Goal: Information Seeking & Learning: Learn about a topic

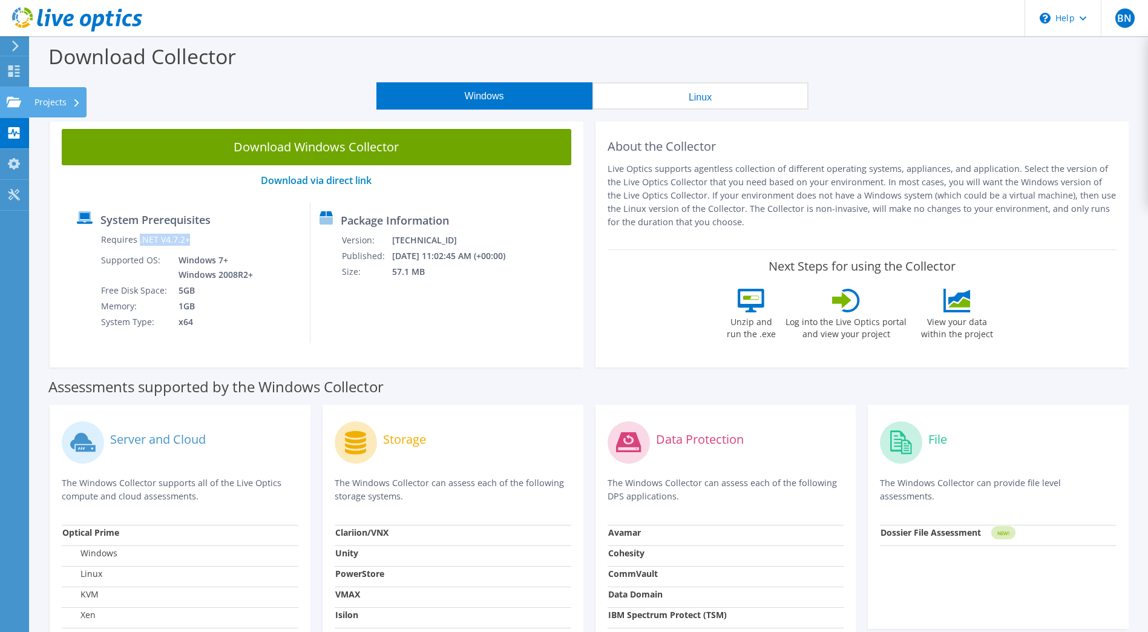
click at [15, 102] on use at bounding box center [14, 101] width 15 height 10
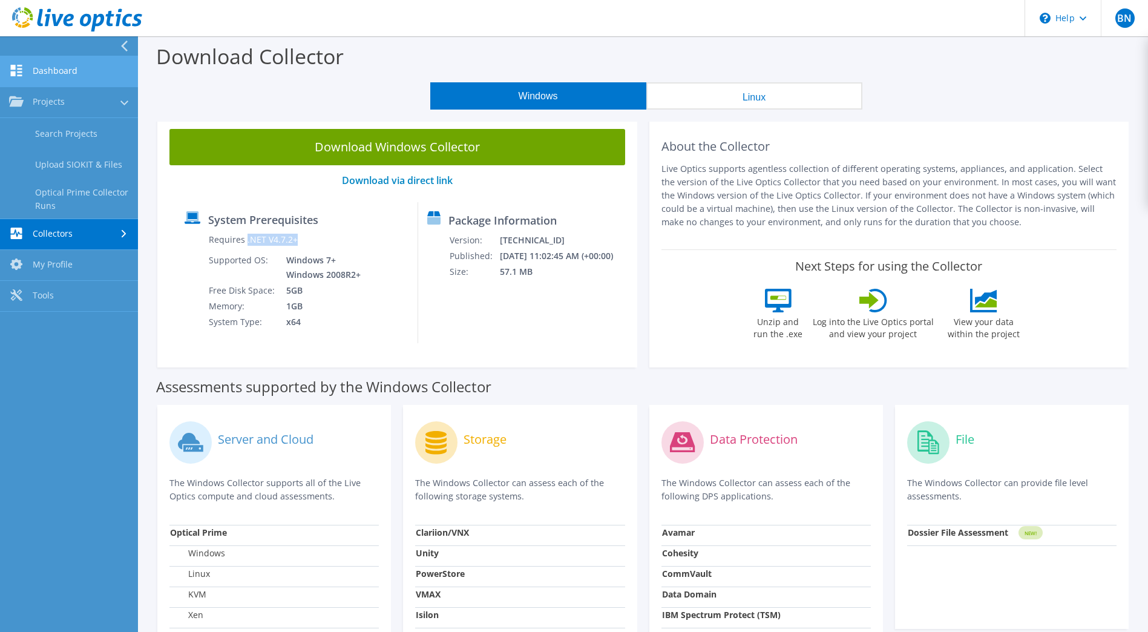
click at [59, 68] on link "Dashboard" at bounding box center [69, 71] width 138 height 31
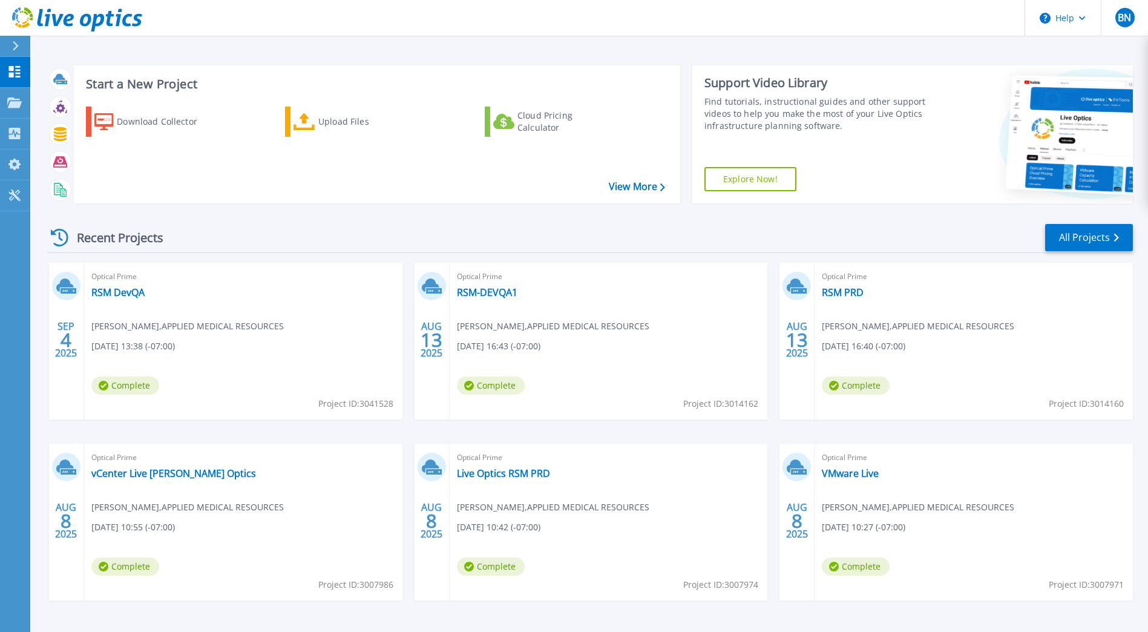
click at [779, 234] on div "Recent Projects All Projects" at bounding box center [590, 238] width 1087 height 30
click at [373, 227] on div "Recent Projects All Projects" at bounding box center [590, 238] width 1087 height 30
click at [178, 123] on div "Download Collector" at bounding box center [165, 122] width 97 height 24
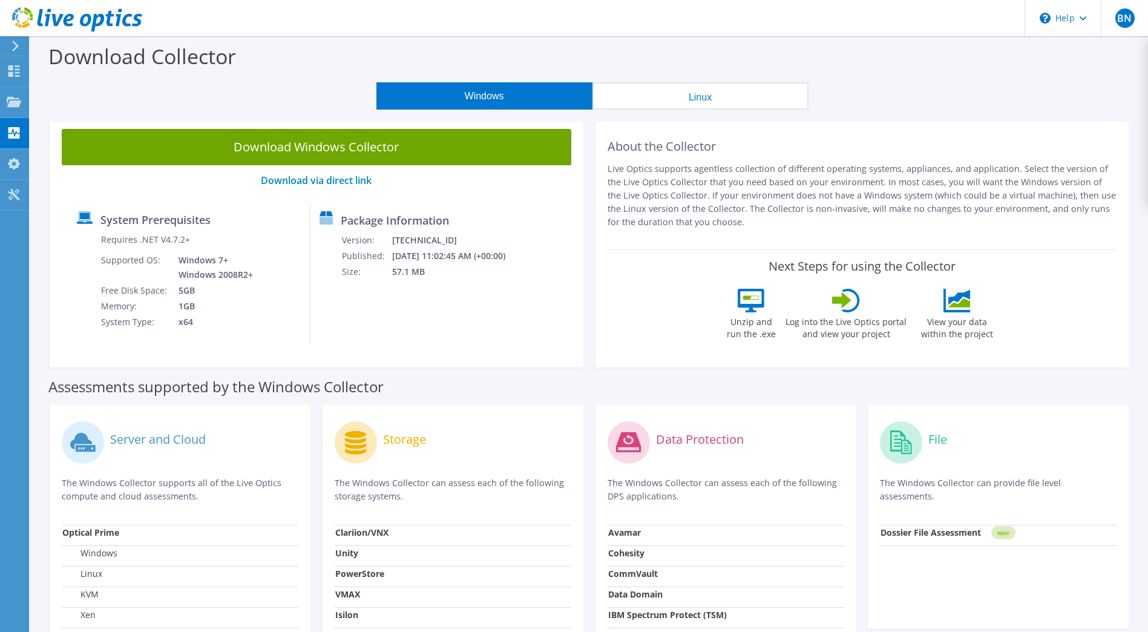
click at [947, 65] on div "Download Collector" at bounding box center [589, 59] width 1106 height 46
click at [469, 58] on div "Download Collector" at bounding box center [589, 59] width 1106 height 46
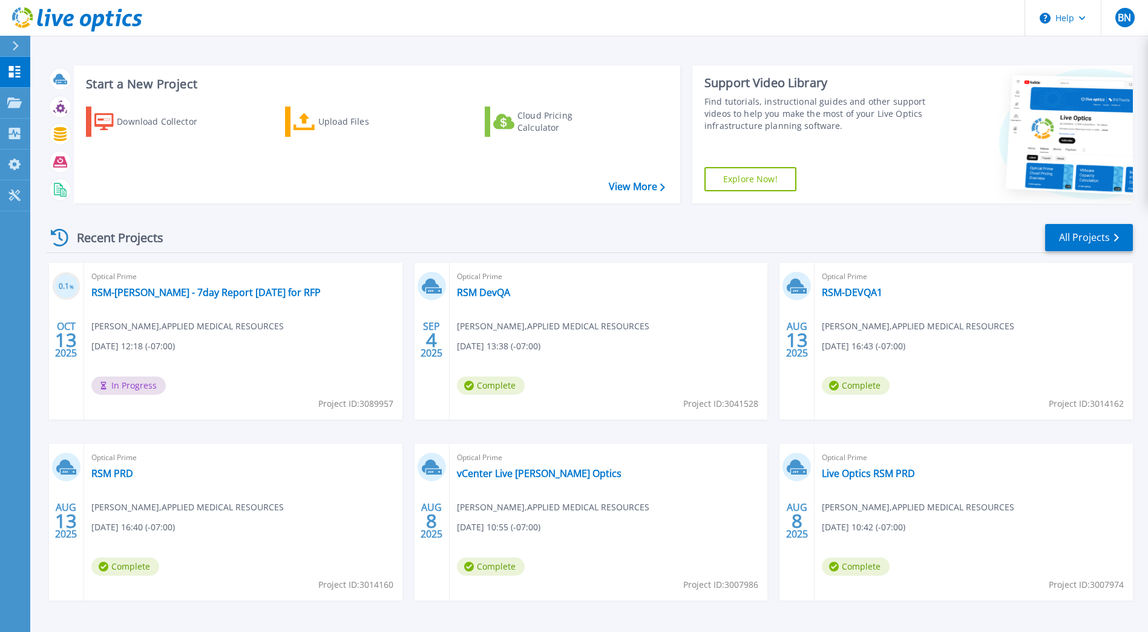
scroll to position [39, 0]
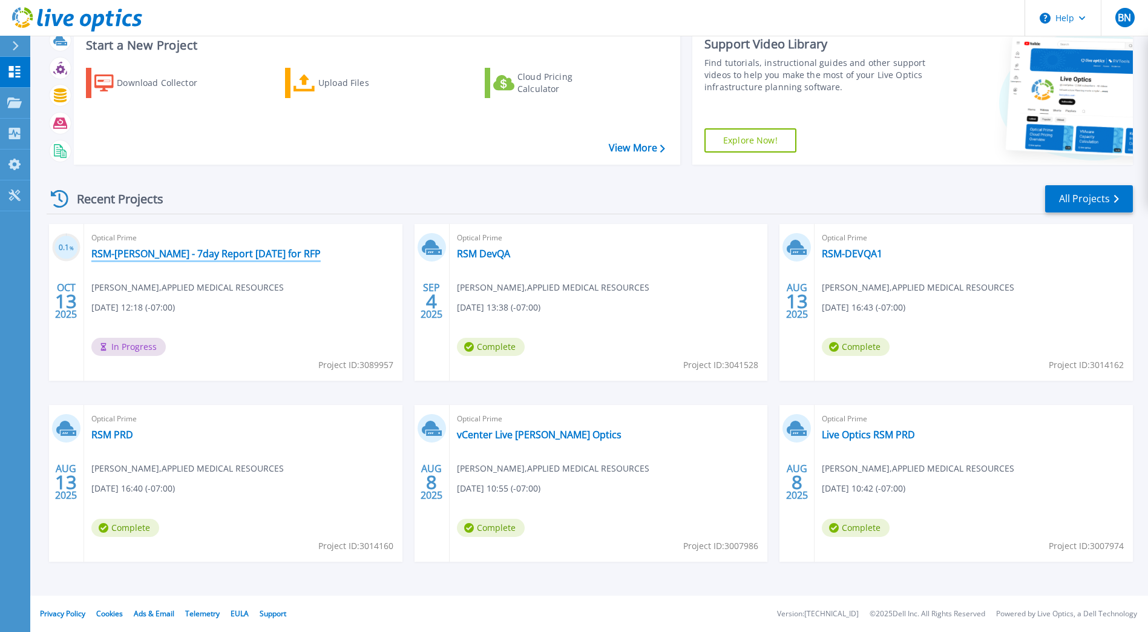
click at [154, 255] on link "RSM-[PERSON_NAME] - 7day Report [DATE] for RFP" at bounding box center [205, 254] width 229 height 12
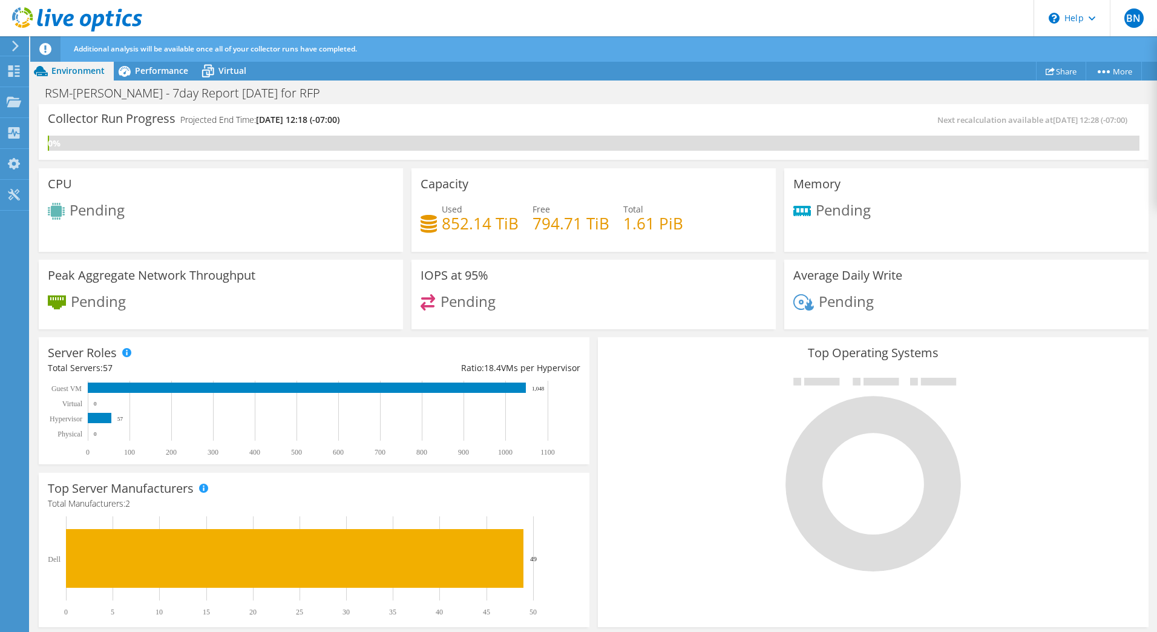
scroll to position [42, 0]
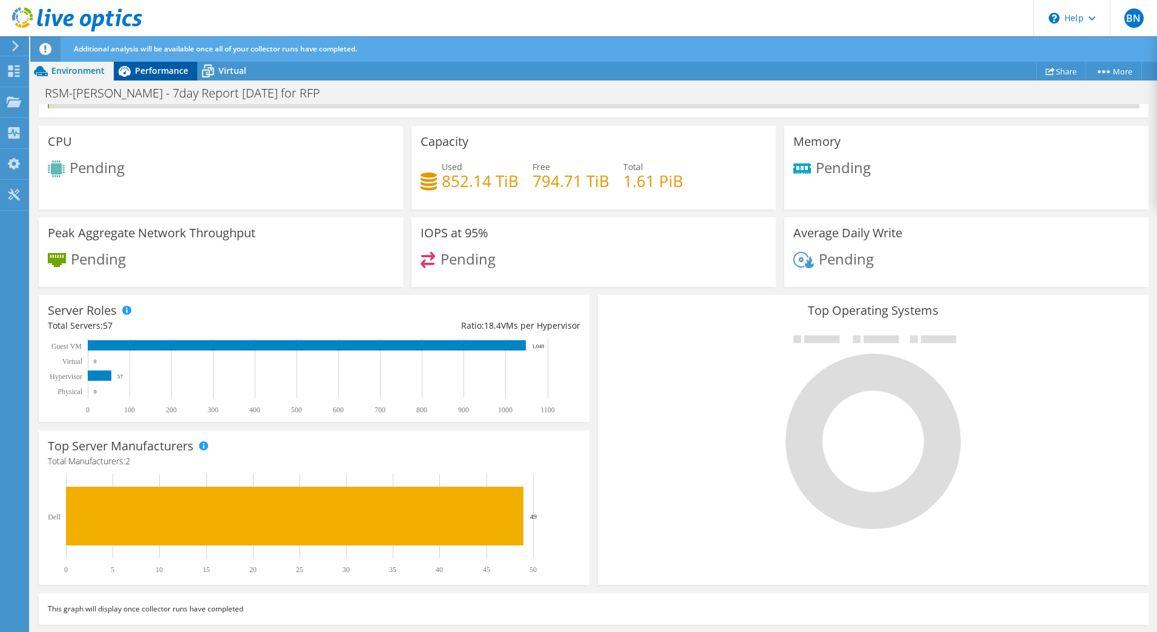
click at [147, 72] on span "Performance" at bounding box center [161, 71] width 53 height 12
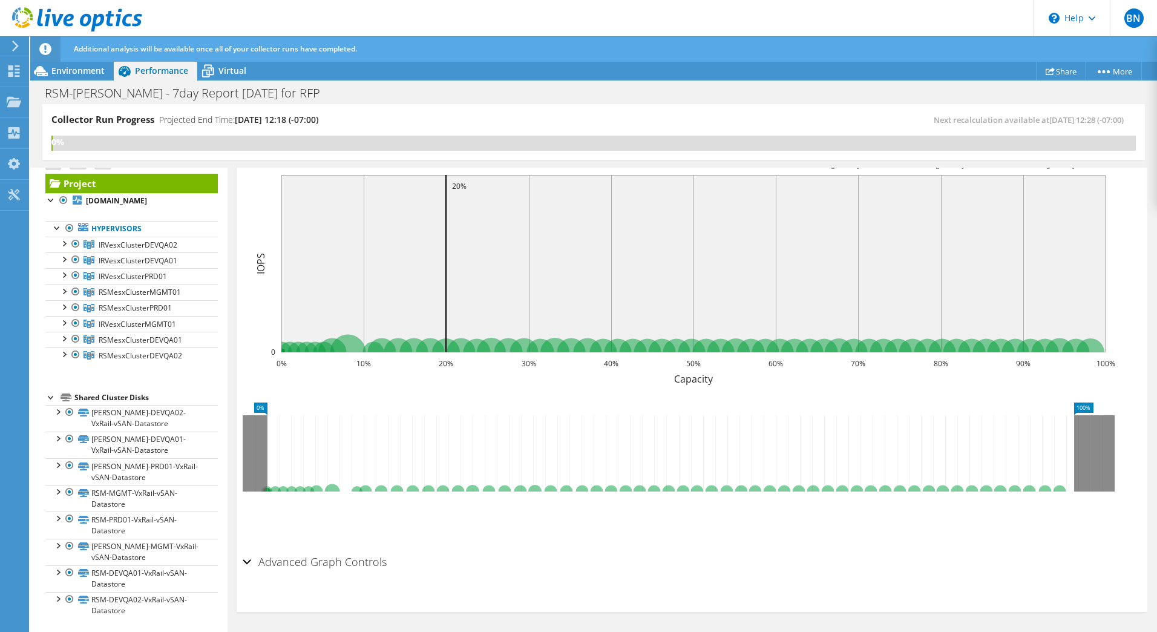
scroll to position [0, 0]
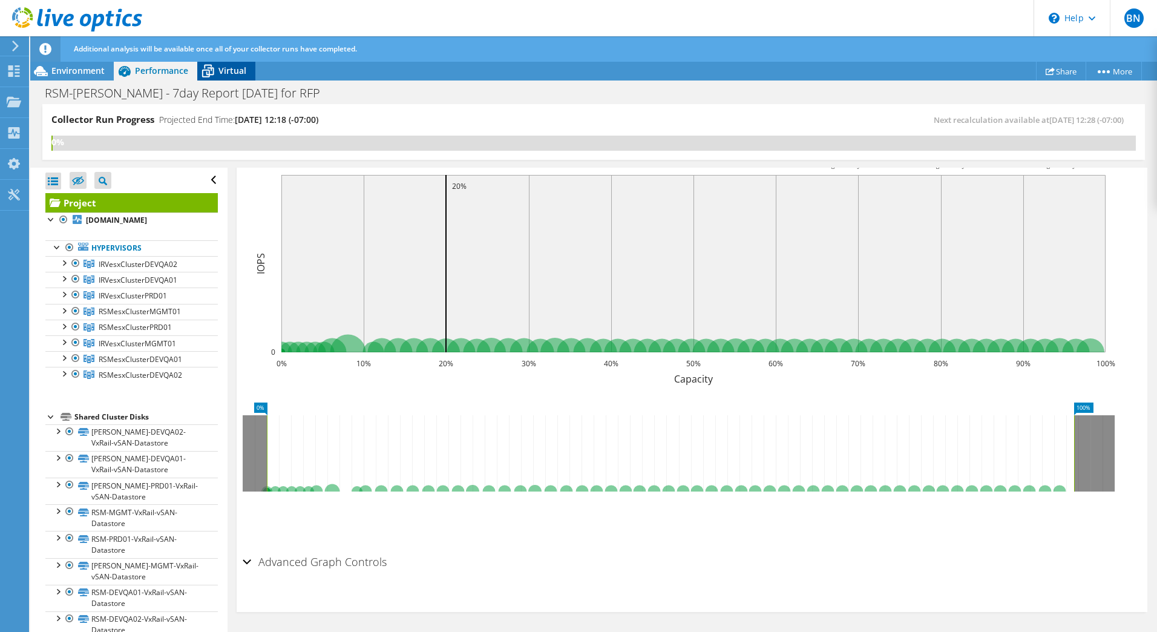
click at [237, 69] on span "Virtual" at bounding box center [233, 71] width 28 height 12
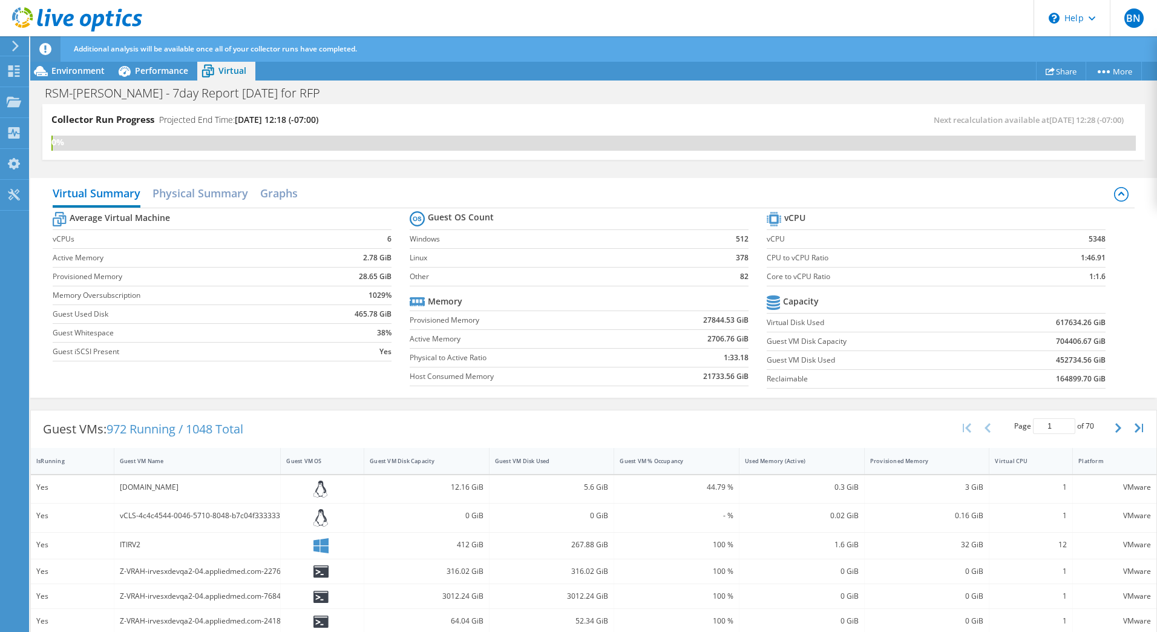
scroll to position [48, 0]
click at [163, 64] on div "Performance" at bounding box center [156, 70] width 84 height 19
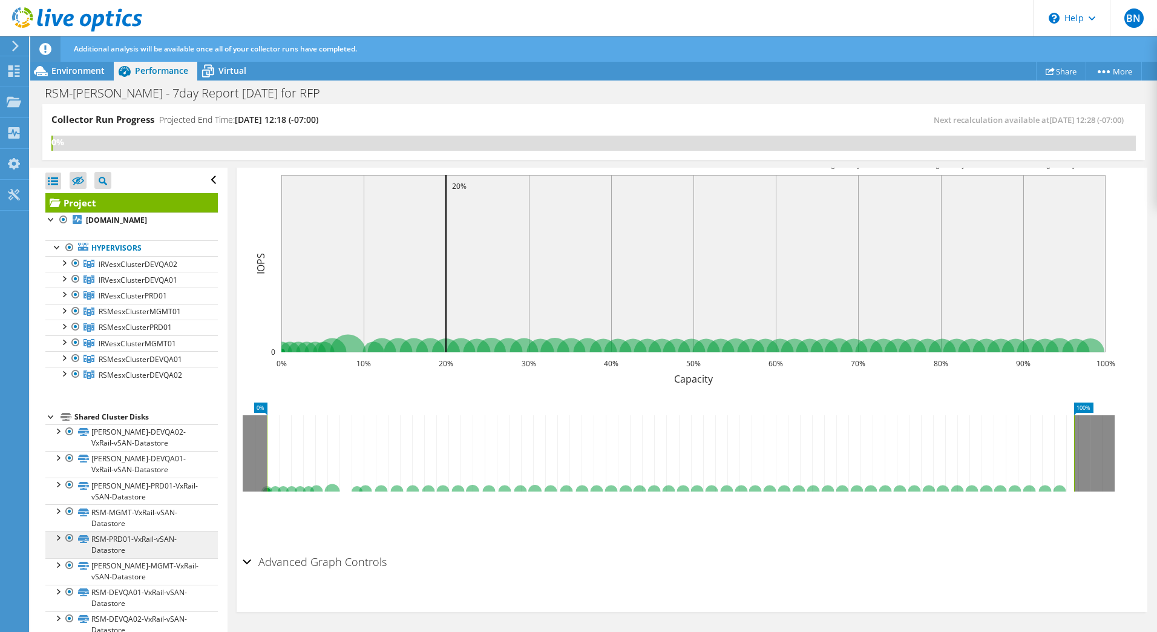
scroll to position [30, 0]
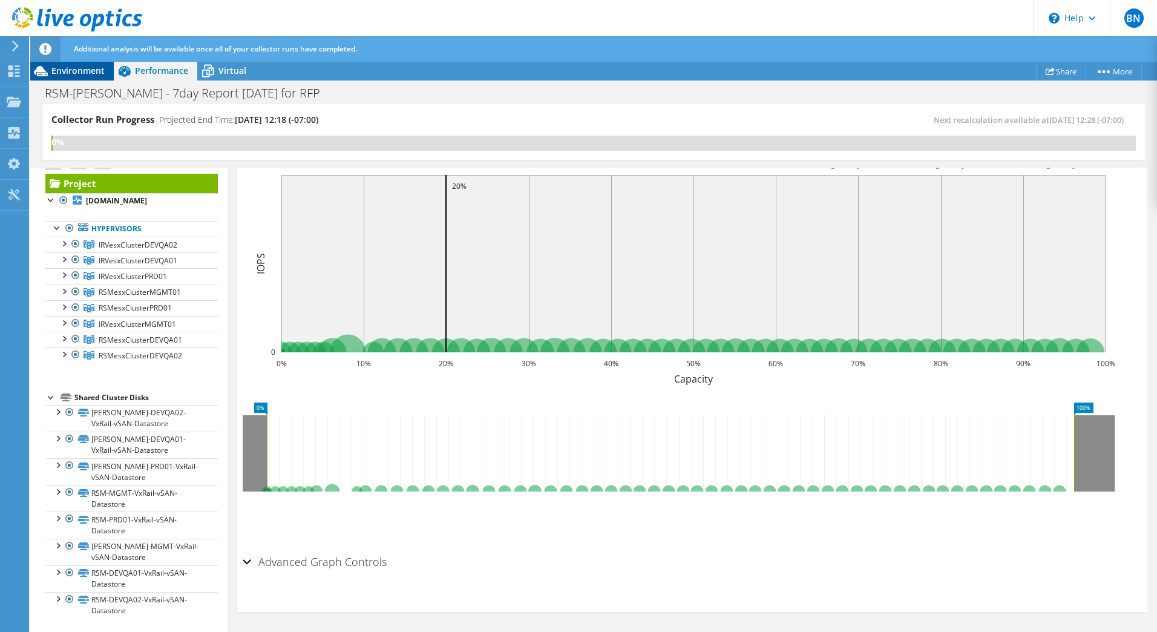
click at [59, 65] on span "Environment" at bounding box center [77, 71] width 53 height 12
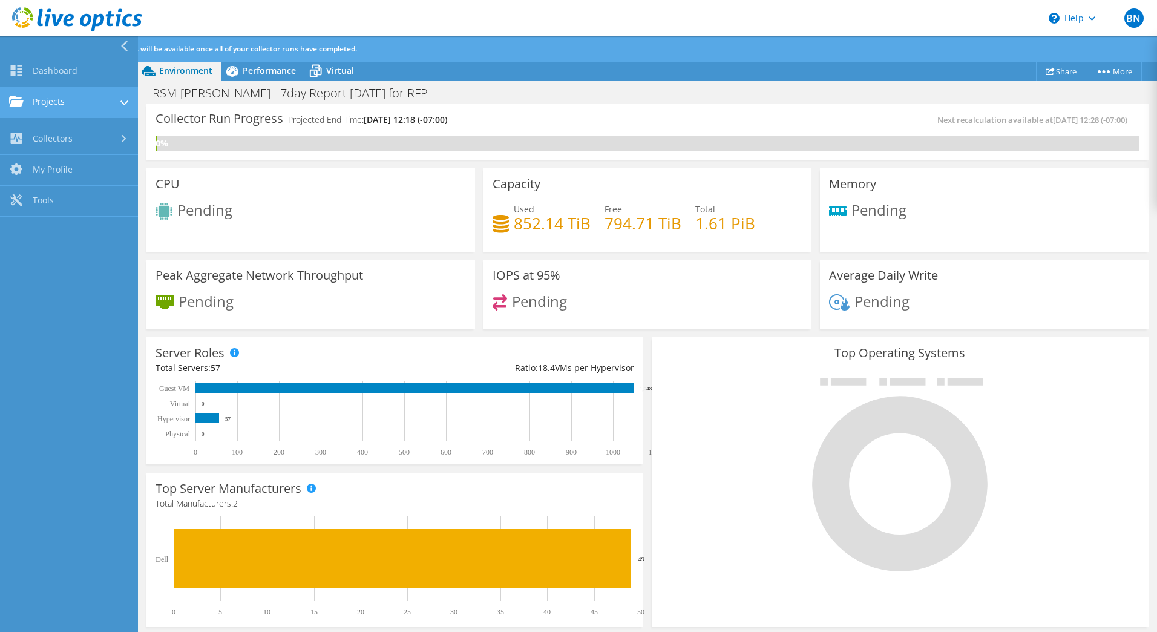
scroll to position [314, 0]
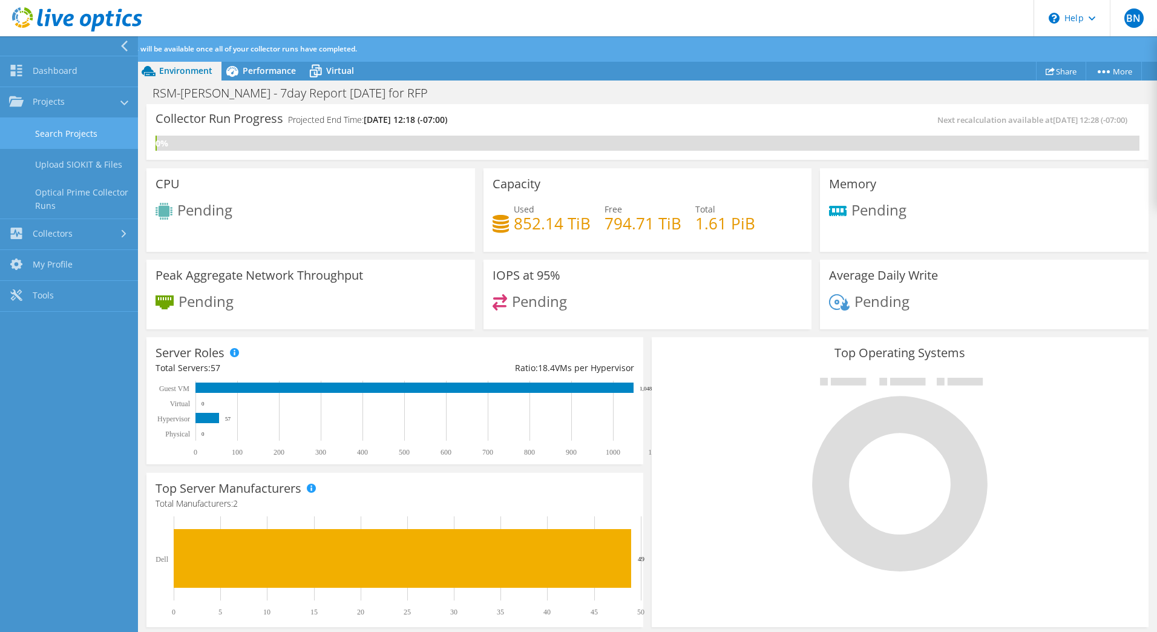
click at [58, 130] on link "Search Projects" at bounding box center [69, 133] width 138 height 31
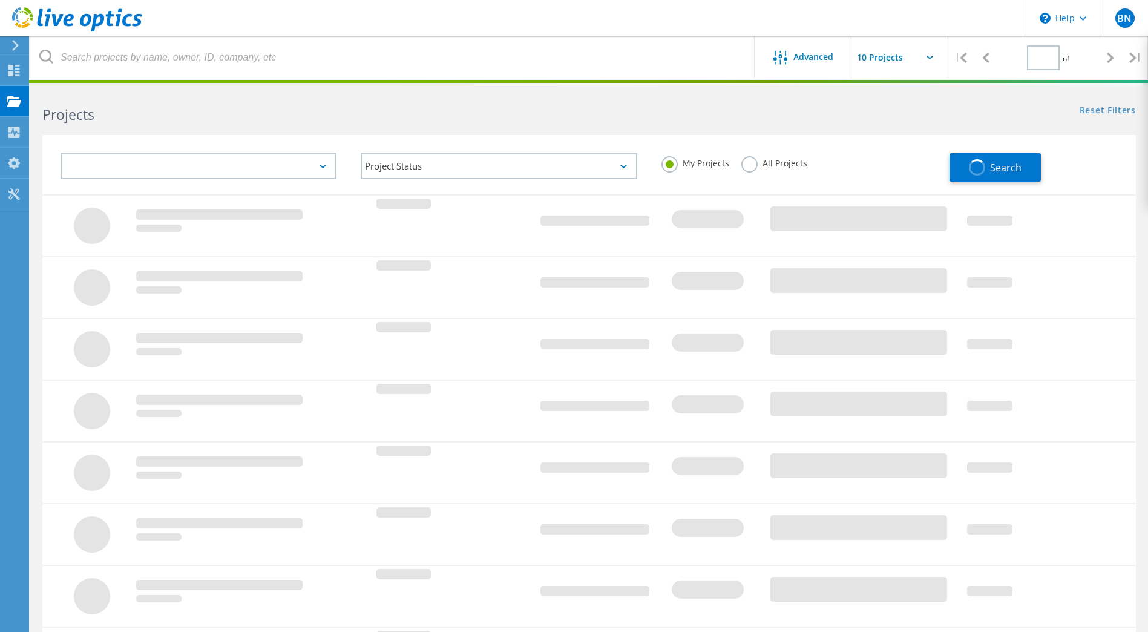
type input "1"
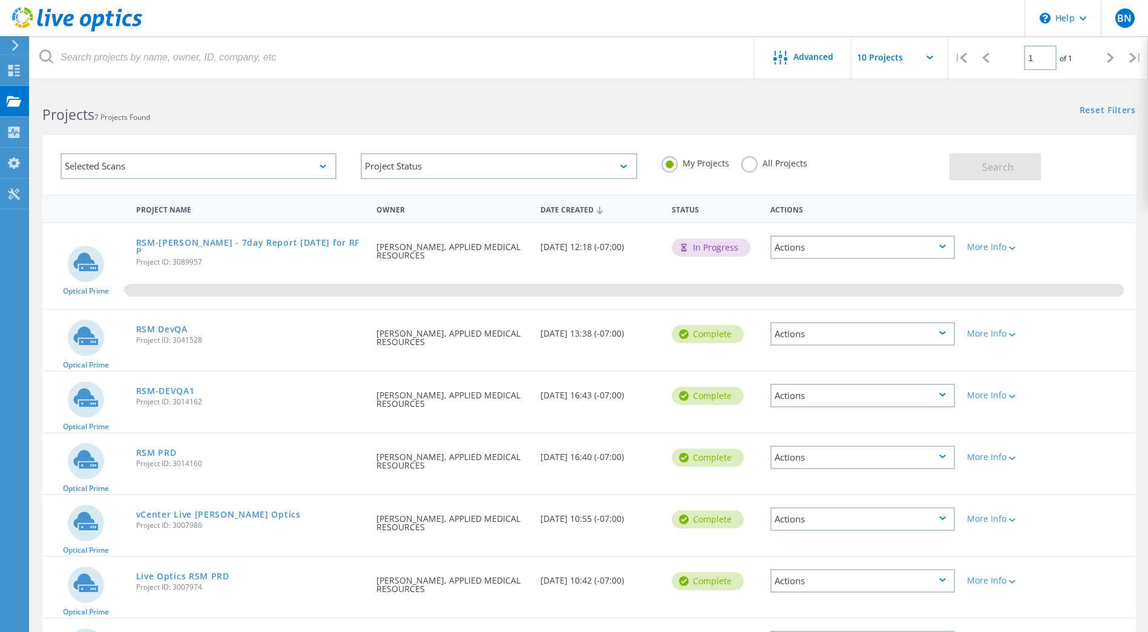
click at [902, 337] on div "Actions" at bounding box center [863, 334] width 185 height 24
click at [953, 100] on div "Reset Filters Show Filters" at bounding box center [868, 99] width 559 height 22
click at [864, 338] on div "Actions" at bounding box center [863, 334] width 185 height 24
click at [855, 306] on div "View Project" at bounding box center [863, 306] width 182 height 19
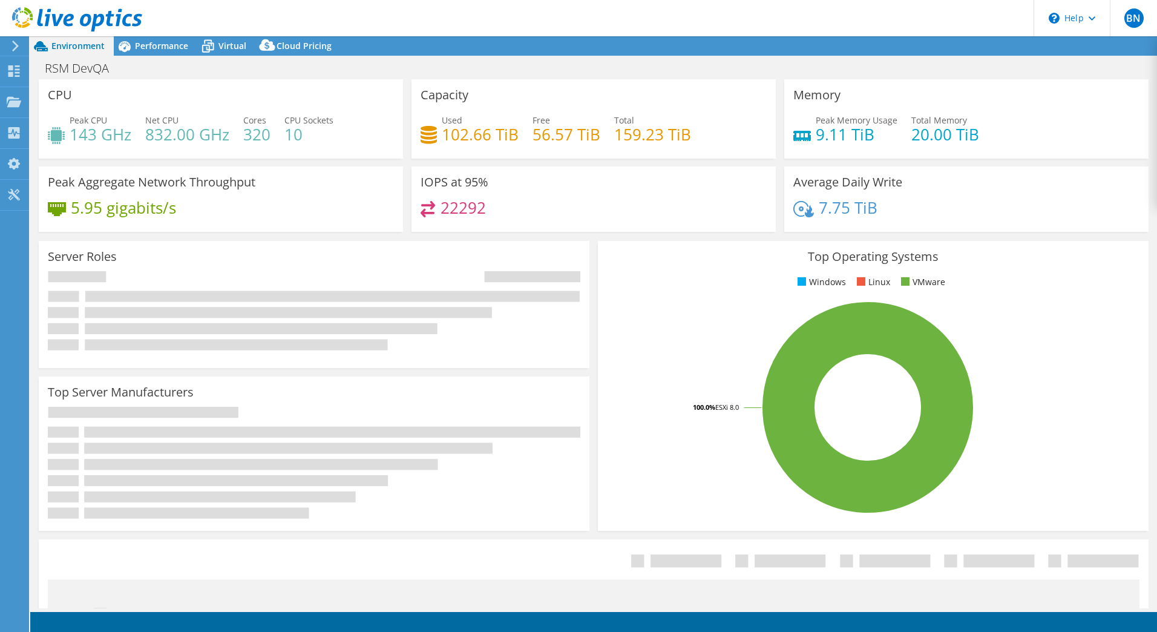
select select "USD"
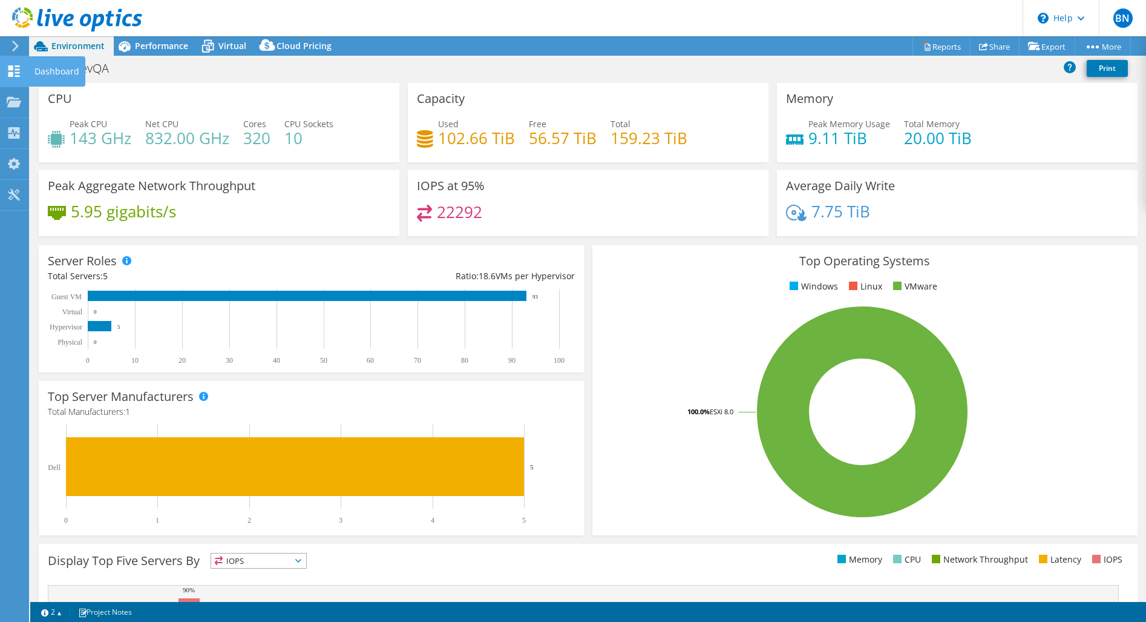
click at [11, 68] on use at bounding box center [14, 71] width 12 height 12
click at [51, 68] on div "Dashboard" at bounding box center [56, 71] width 57 height 30
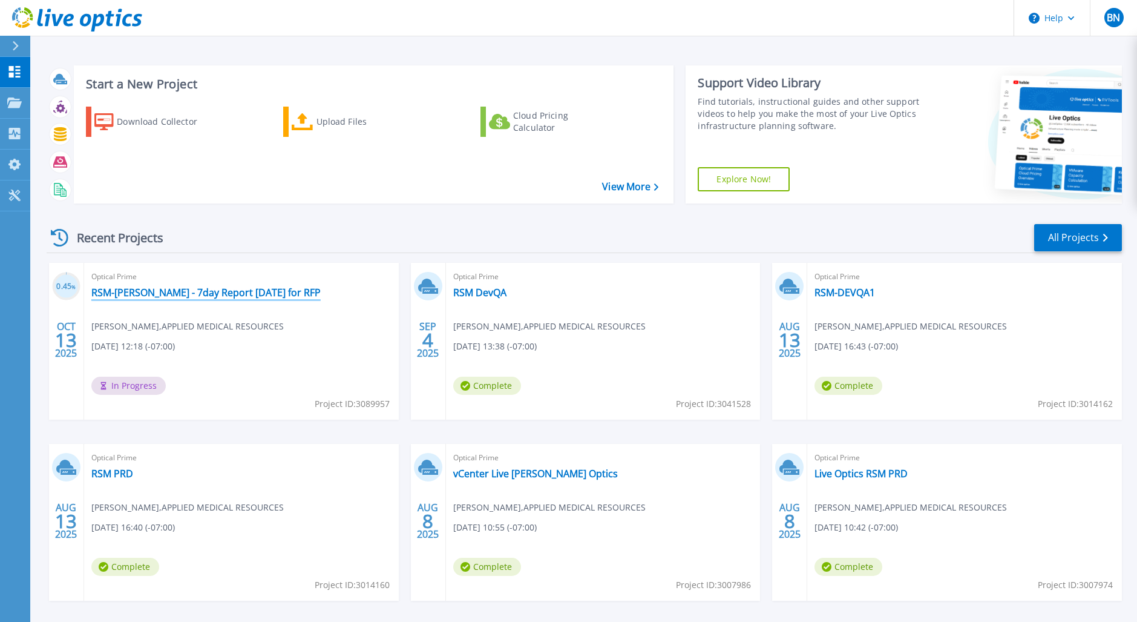
click at [178, 292] on link "RSM-[PERSON_NAME] - 7day Report [DATE] for RFP" at bounding box center [205, 292] width 229 height 12
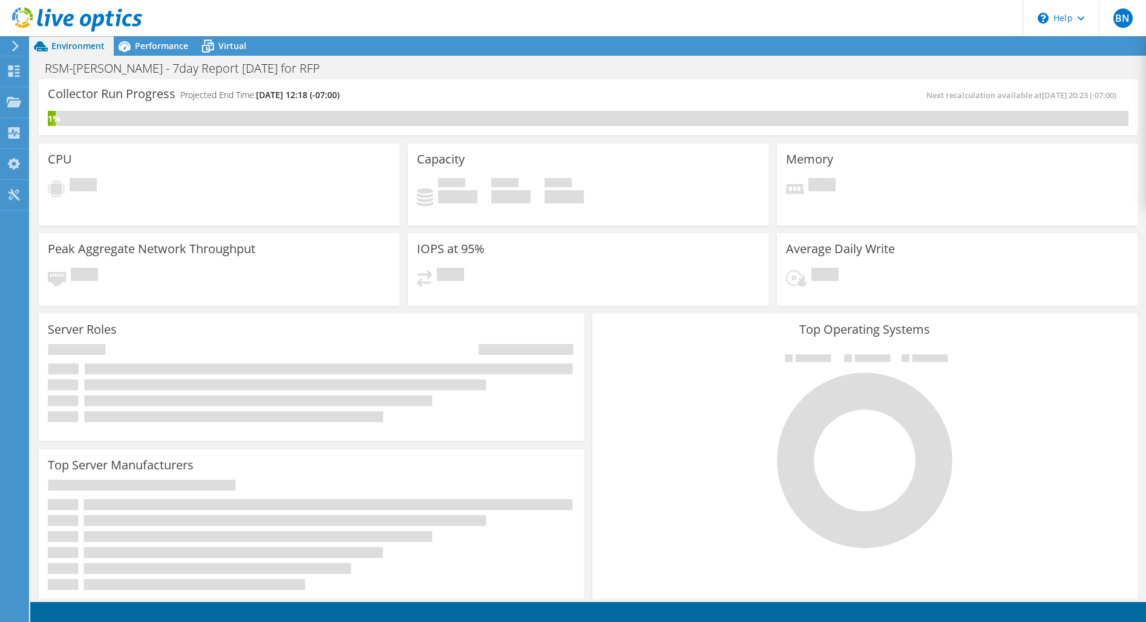
click at [399, 128] on div "Collector Run Progress Projected End Time: 10/20/2025, 12:18 (-07:00) Next reca…" at bounding box center [588, 107] width 1099 height 56
click at [19, 69] on use at bounding box center [14, 71] width 12 height 12
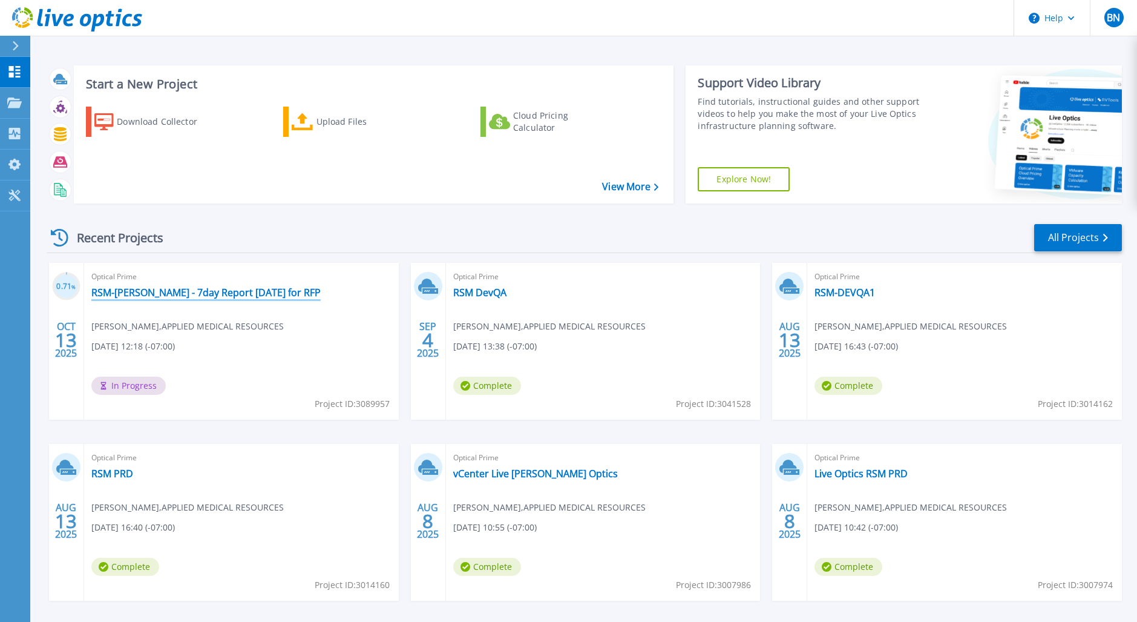
click at [158, 294] on link "RSM-IRV - 7day Report 10-13-2025 for RFP" at bounding box center [205, 292] width 229 height 12
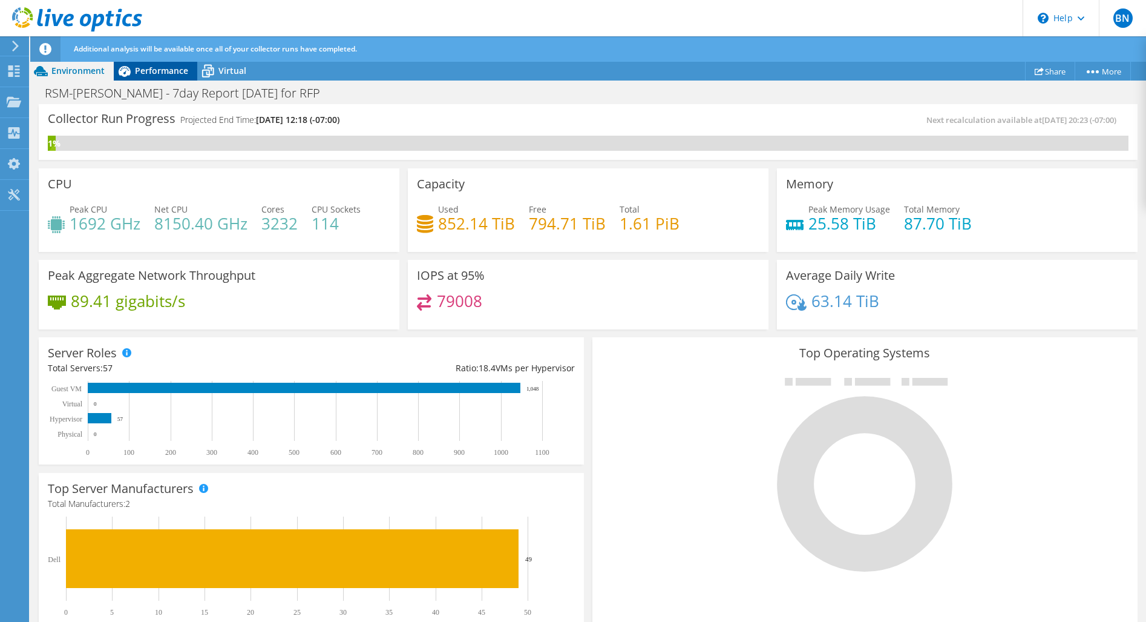
click at [131, 63] on icon at bounding box center [124, 71] width 21 height 21
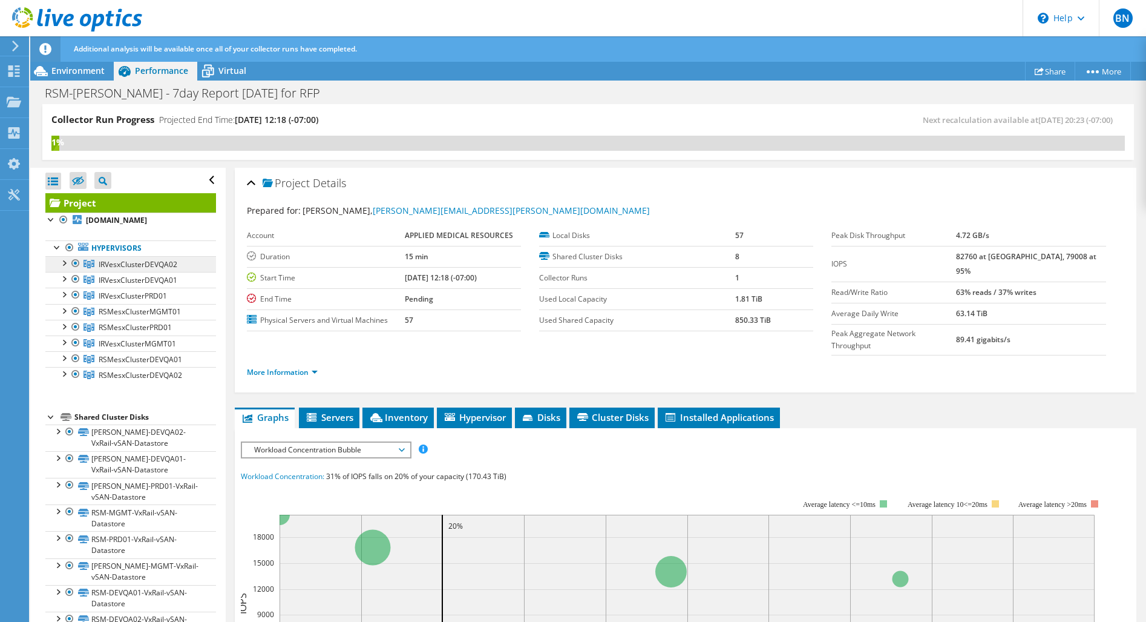
click at [127, 269] on span "IRVesxClusterDEVQA02" at bounding box center [138, 264] width 79 height 10
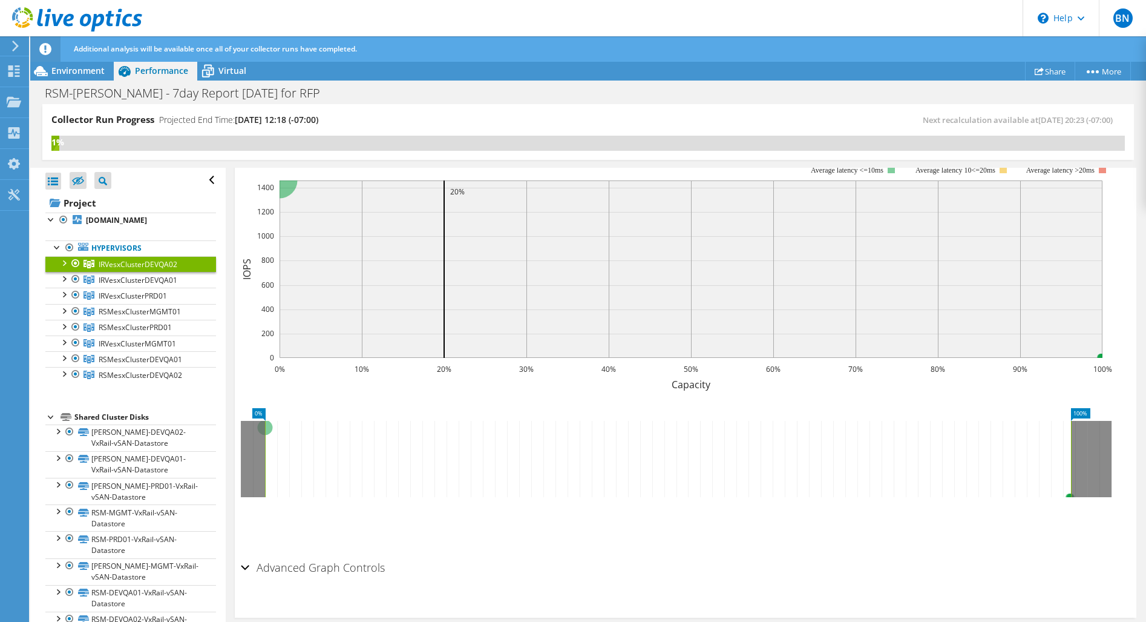
scroll to position [182, 0]
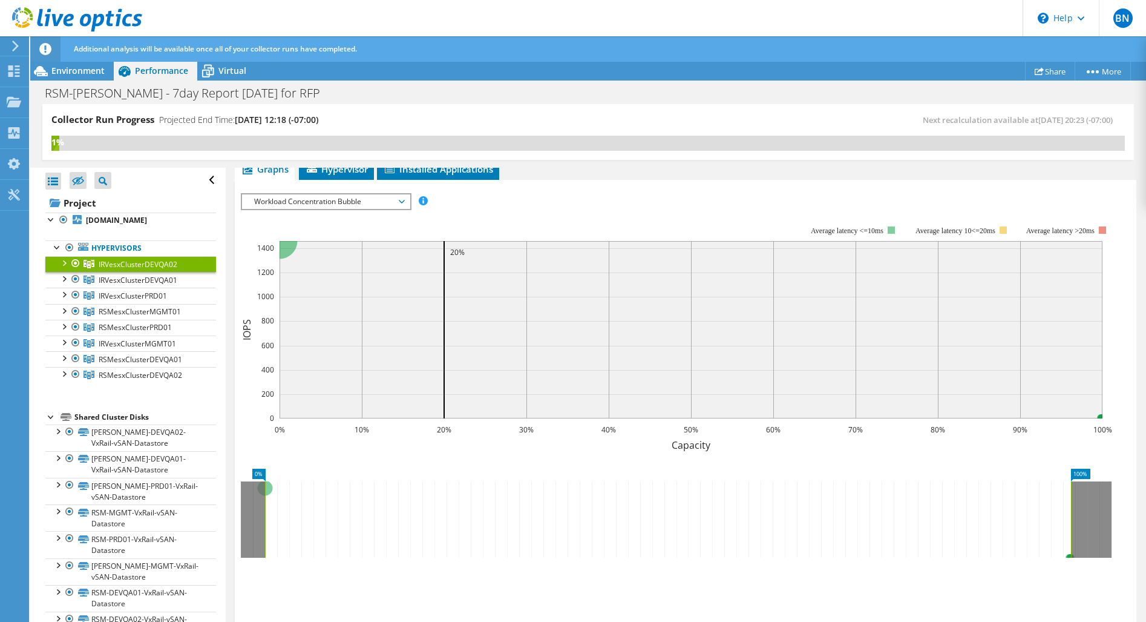
click at [60, 268] on div at bounding box center [64, 262] width 12 height 12
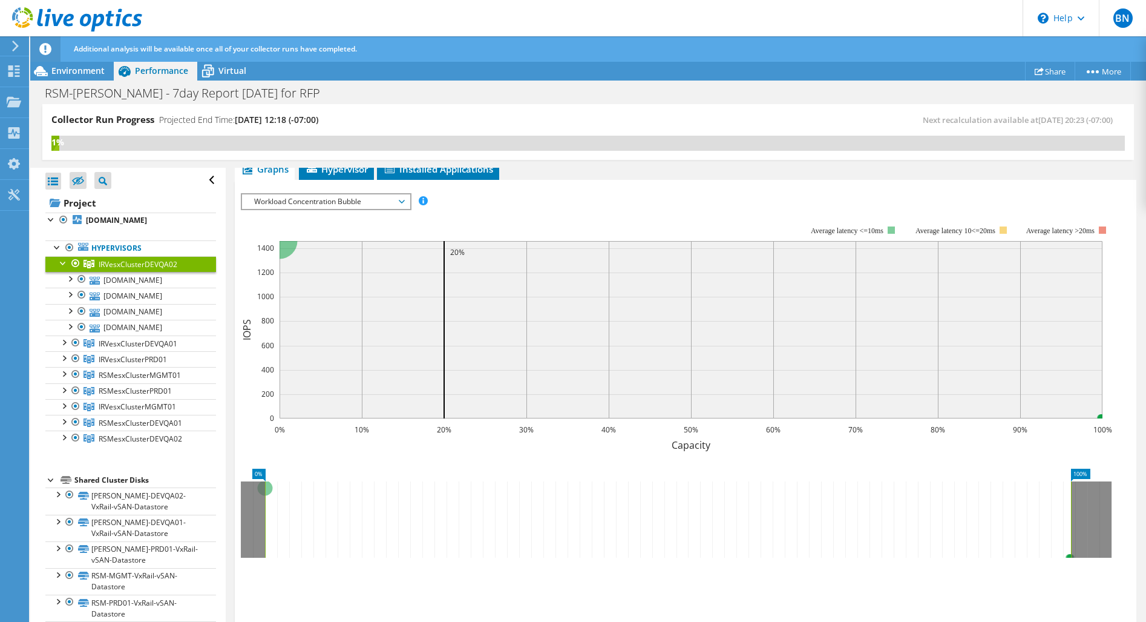
scroll to position [0, 0]
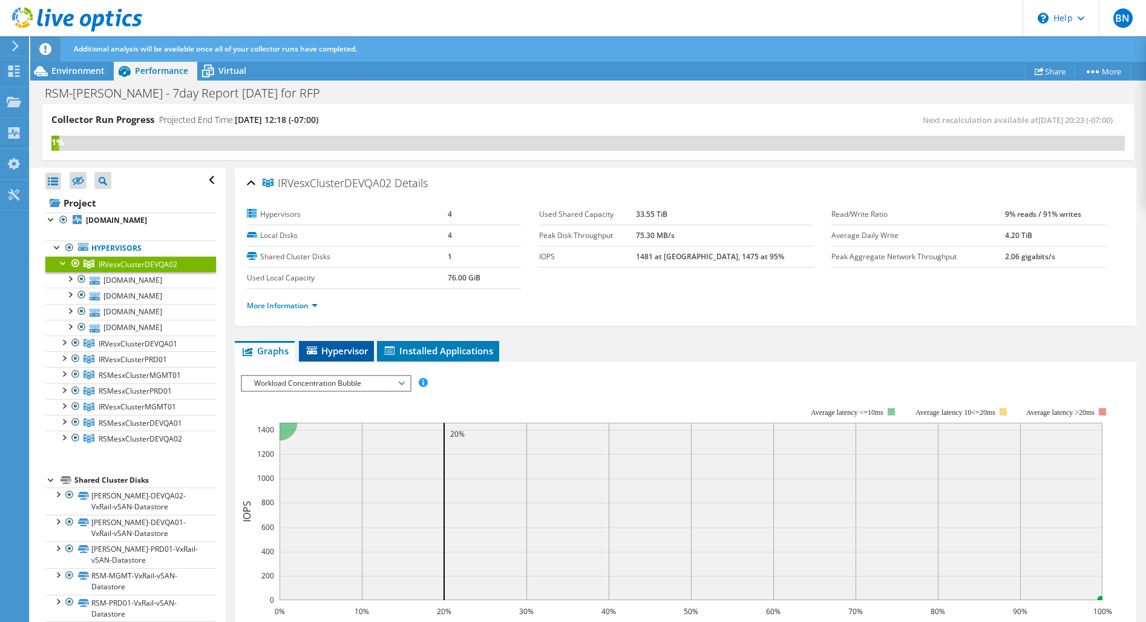
click at [345, 347] on span "Hypervisor" at bounding box center [336, 350] width 63 height 12
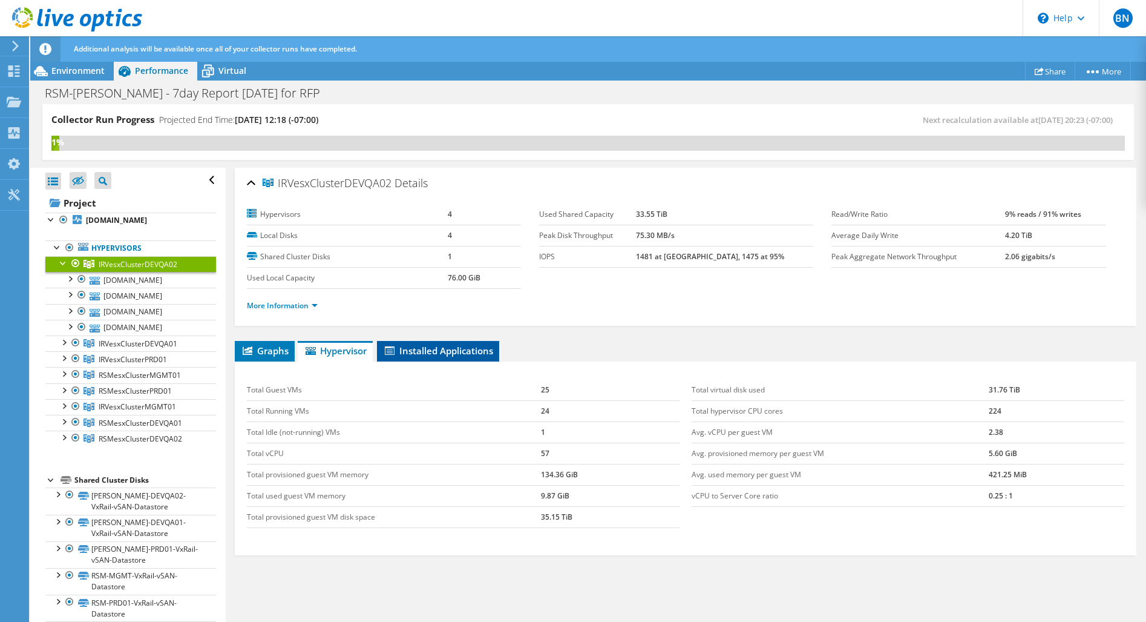
click at [431, 355] on span "Installed Applications" at bounding box center [438, 350] width 110 height 12
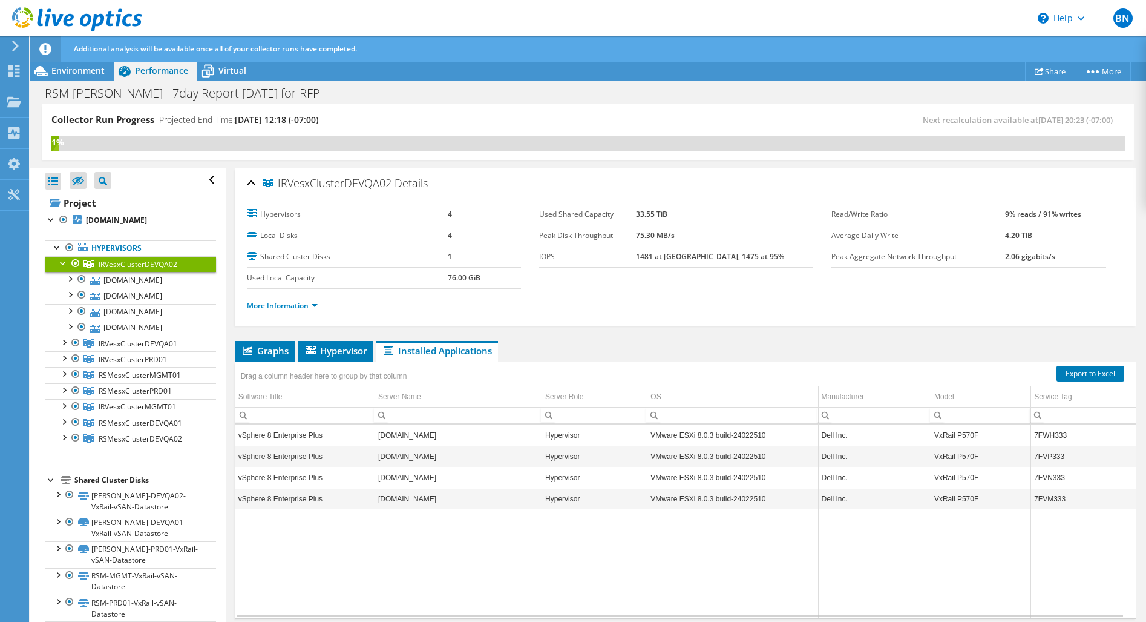
click at [681, 300] on ul "More Information" at bounding box center [686, 304] width 878 height 16
click at [298, 304] on link "More Information" at bounding box center [282, 305] width 71 height 10
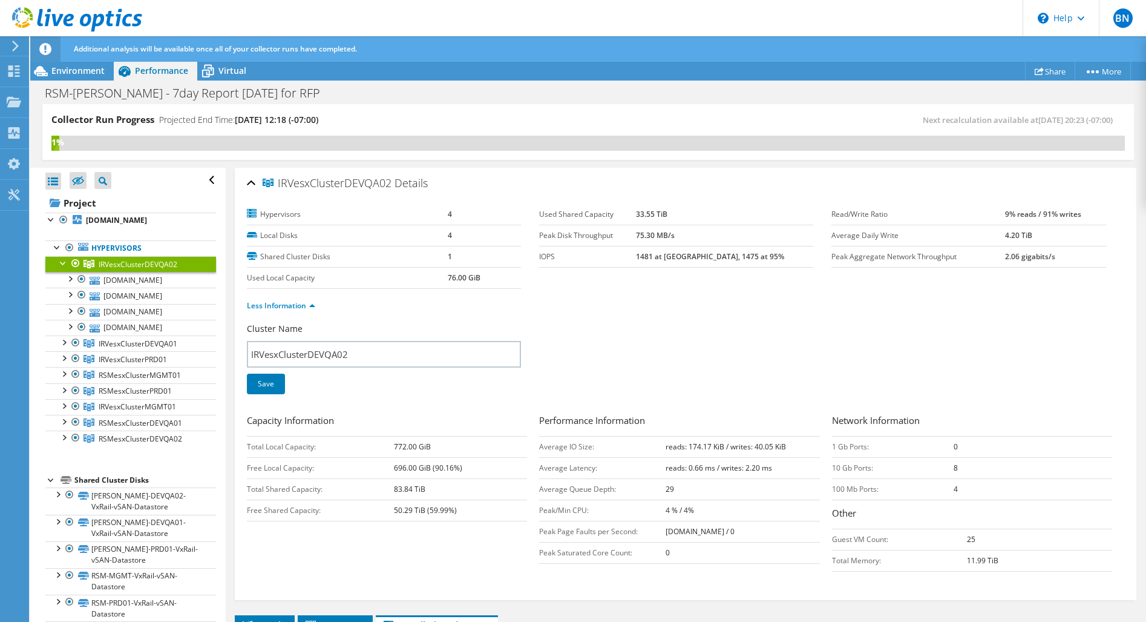
click at [757, 377] on div "Cluster Name IRVesxClusterDEVQA02 Save" at bounding box center [686, 366] width 878 height 87
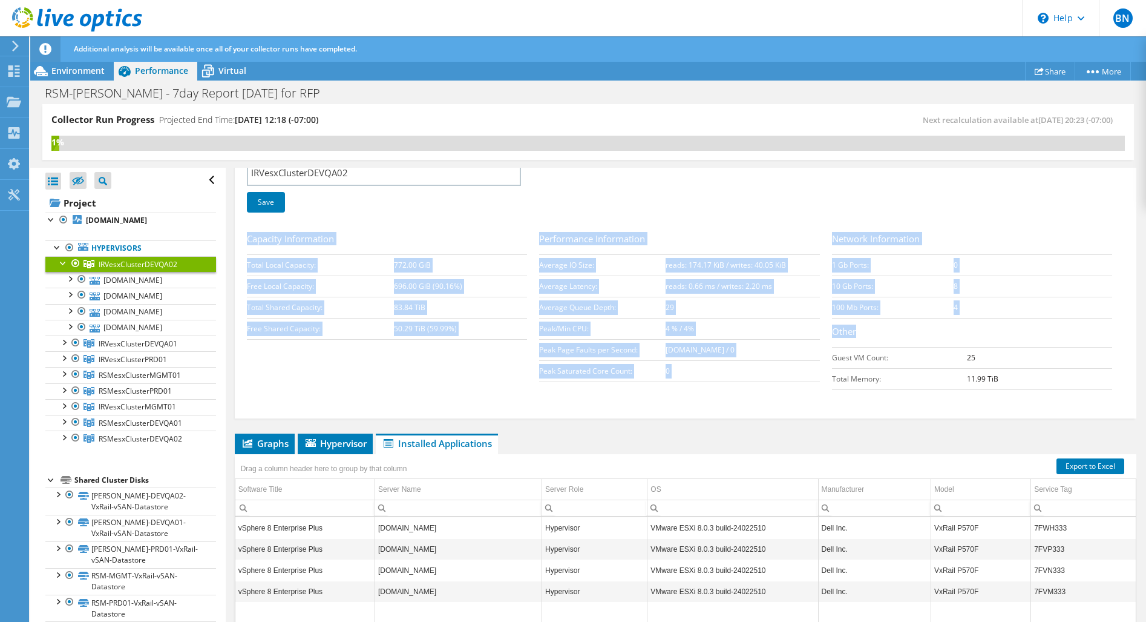
drag, startPoint x: 1030, startPoint y: 407, endPoint x: 720, endPoint y: 194, distance: 376.1
click at [720, 194] on div "Cluster Name IRVesxClusterDEVQA02 Save Capacity Information Total Local Capacit…" at bounding box center [686, 278] width 878 height 274
click at [720, 194] on div "Cluster Name IRVesxClusterDEVQA02 Save" at bounding box center [686, 184] width 878 height 87
drag, startPoint x: 1059, startPoint y: 404, endPoint x: 745, endPoint y: 209, distance: 369.5
click at [745, 209] on div "Cluster Name IRVesxClusterDEVQA02 Save Capacity Information Total Local Capacit…" at bounding box center [686, 278] width 878 height 274
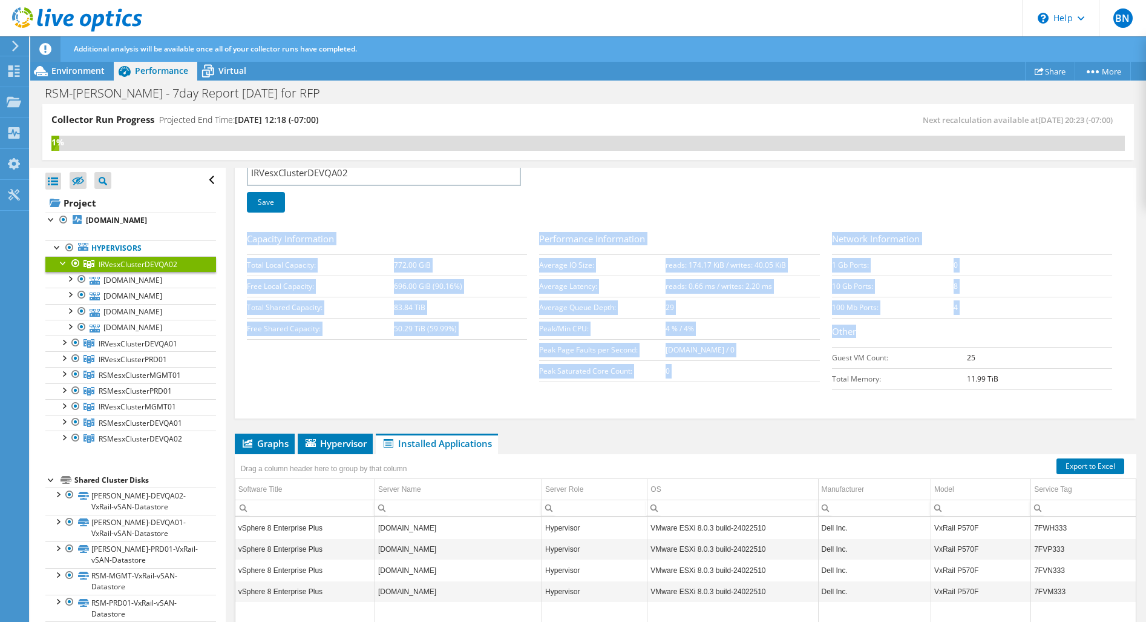
click at [745, 209] on div "Cluster Name IRVesxClusterDEVQA02 Save" at bounding box center [686, 184] width 878 height 87
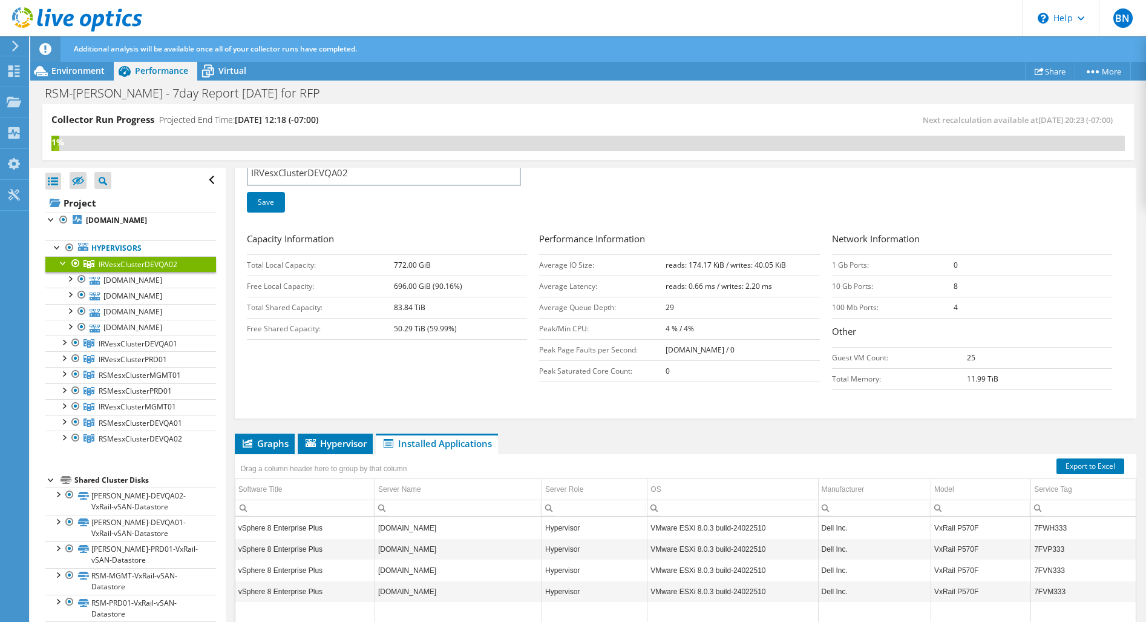
scroll to position [0, 0]
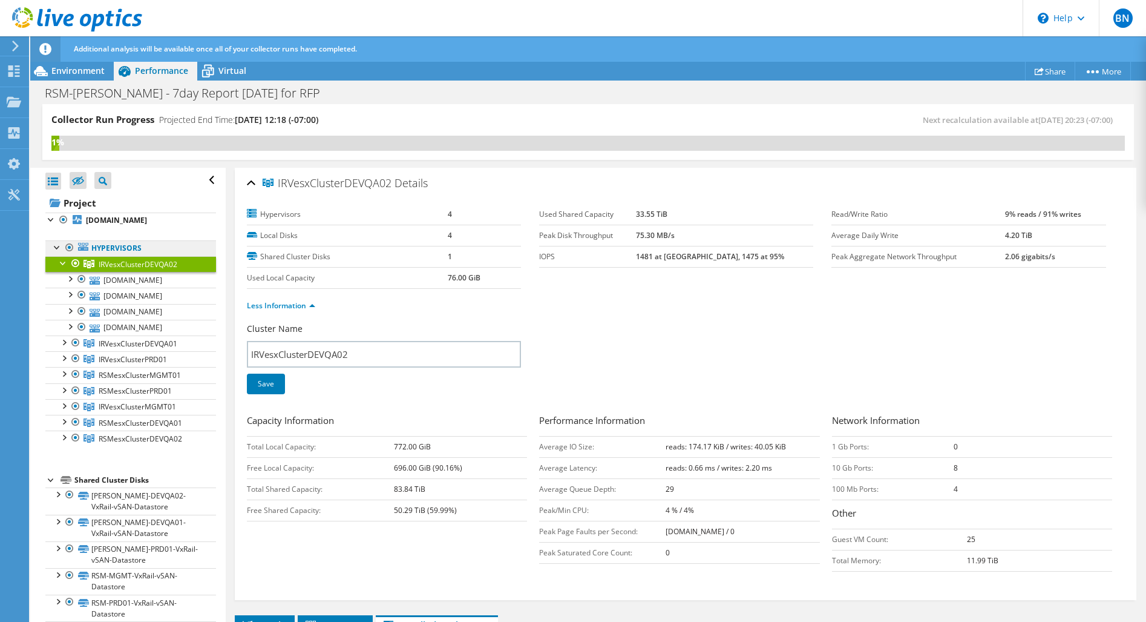
click at [47, 256] on link "Hypervisors" at bounding box center [130, 248] width 171 height 16
click at [45, 215] on div "Open All Close All Hide Excluded Nodes Project Tree Filter" at bounding box center [127, 442] width 195 height 548
click at [48, 217] on div at bounding box center [51, 218] width 12 height 12
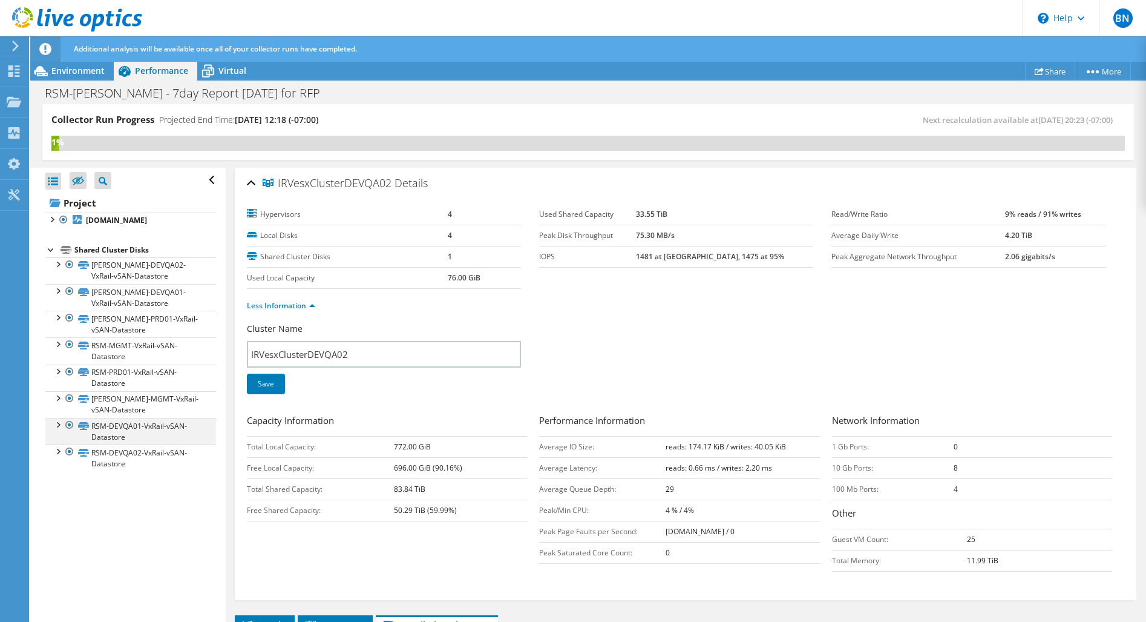
click at [54, 430] on div at bounding box center [57, 424] width 12 height 12
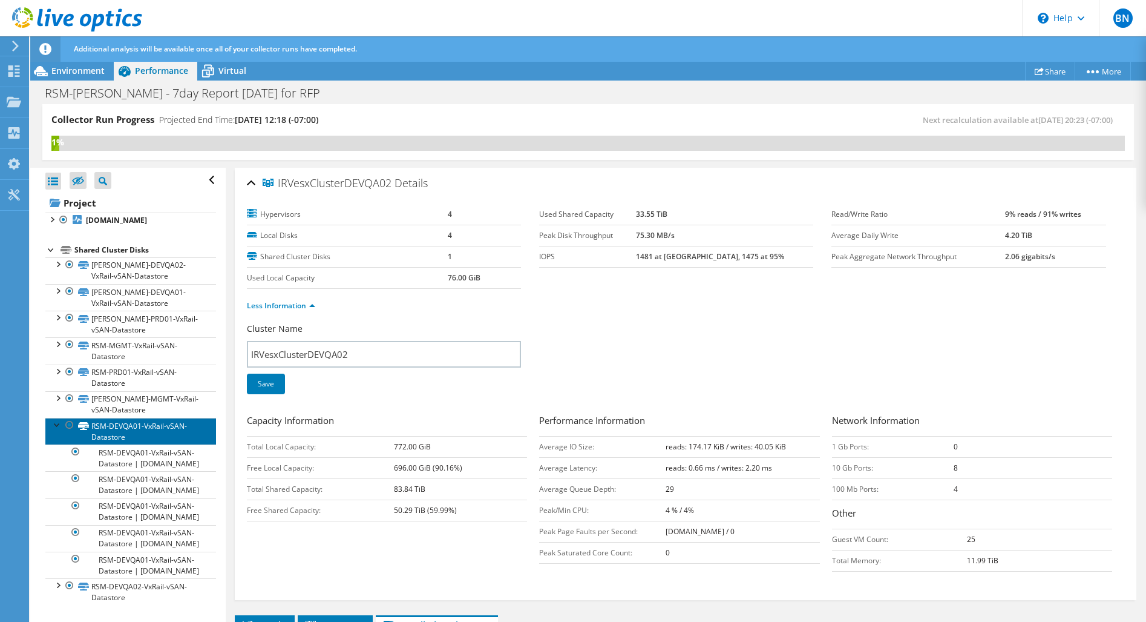
click at [130, 436] on link "RSM-DEVQA01-VxRail-vSAN-Datastore" at bounding box center [130, 431] width 171 height 27
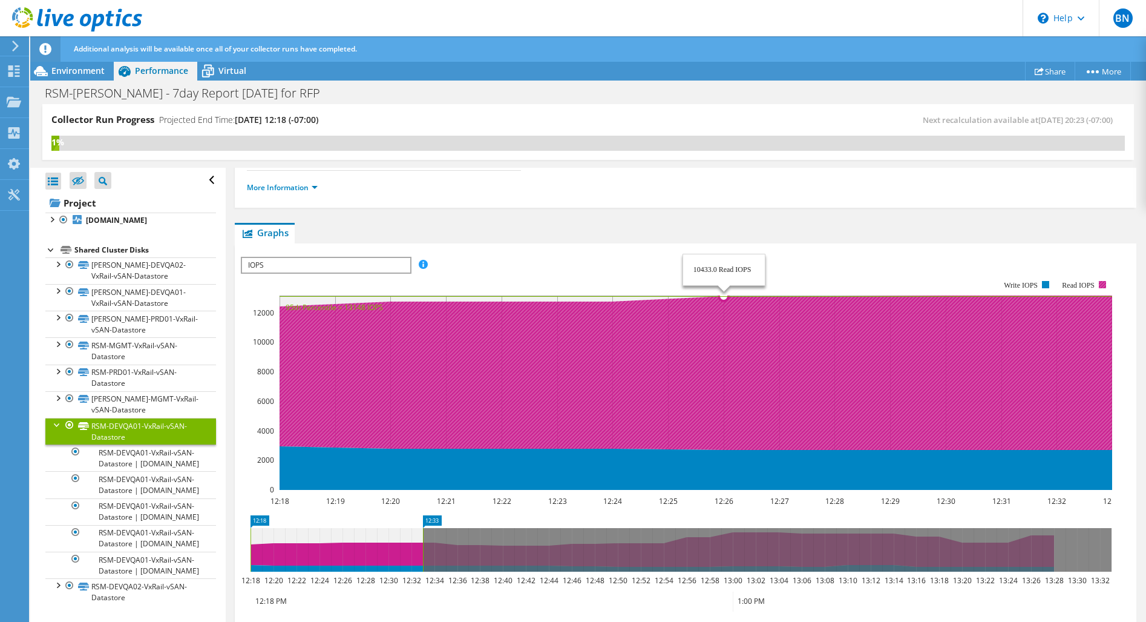
scroll to position [121, 0]
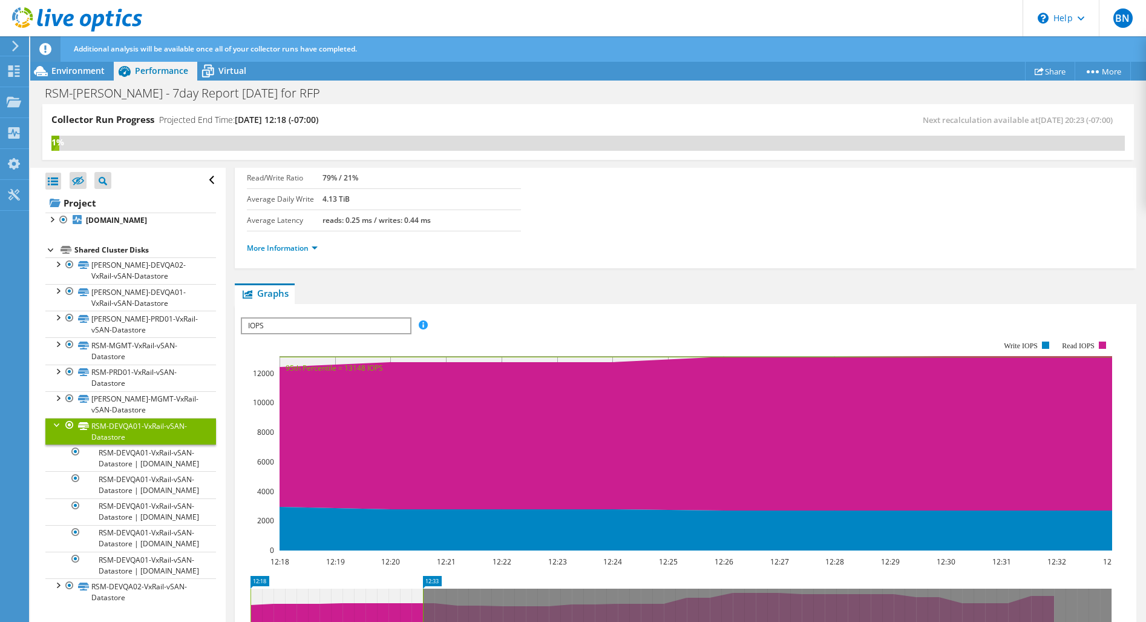
click at [329, 251] on ul "More Information" at bounding box center [686, 246] width 878 height 16
click at [318, 251] on li "More Information" at bounding box center [286, 248] width 78 height 13
click at [317, 247] on link "More Information" at bounding box center [282, 248] width 71 height 10
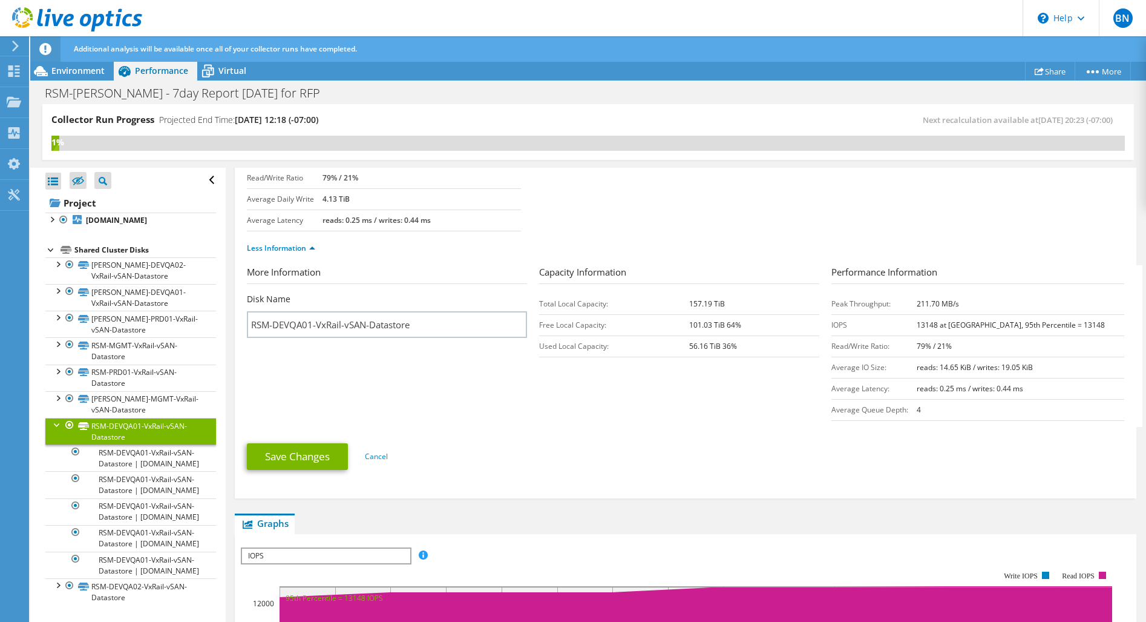
drag, startPoint x: 1083, startPoint y: 327, endPoint x: 924, endPoint y: 326, distance: 159.8
click at [924, 326] on tr "IOPS 13148 at [GEOGRAPHIC_DATA], 95th Percentile = 13148" at bounding box center [978, 324] width 292 height 21
drag, startPoint x: 924, startPoint y: 326, endPoint x: 840, endPoint y: 378, distance: 99.3
click at [840, 378] on td "Average Latency:" at bounding box center [874, 388] width 85 height 21
